Goal: Transaction & Acquisition: Purchase product/service

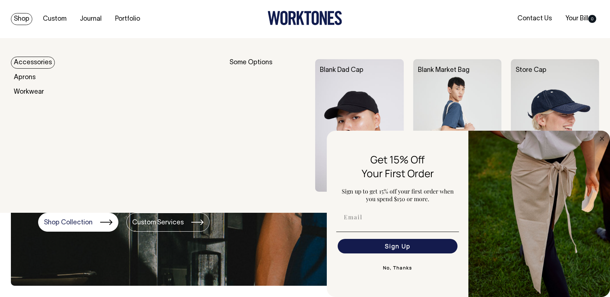
click at [321, 65] on div "Blank Dad Cap" at bounding box center [364, 70] width 98 height 23
click at [338, 82] on img at bounding box center [359, 125] width 88 height 133
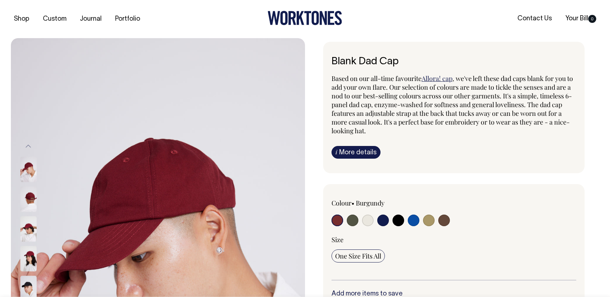
click at [447, 222] on input "radio" at bounding box center [444, 221] width 12 height 12
radio input "true"
select select "Espresso"
